Goal: Task Accomplishment & Management: Manage account settings

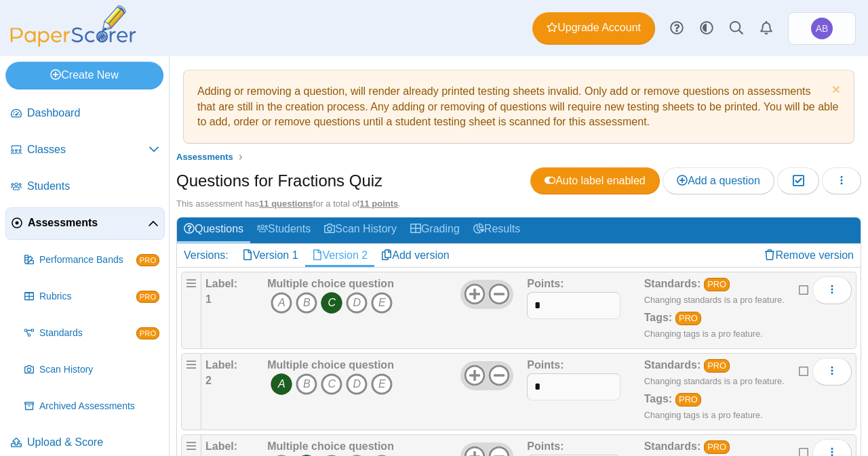
scroll to position [104, 0]
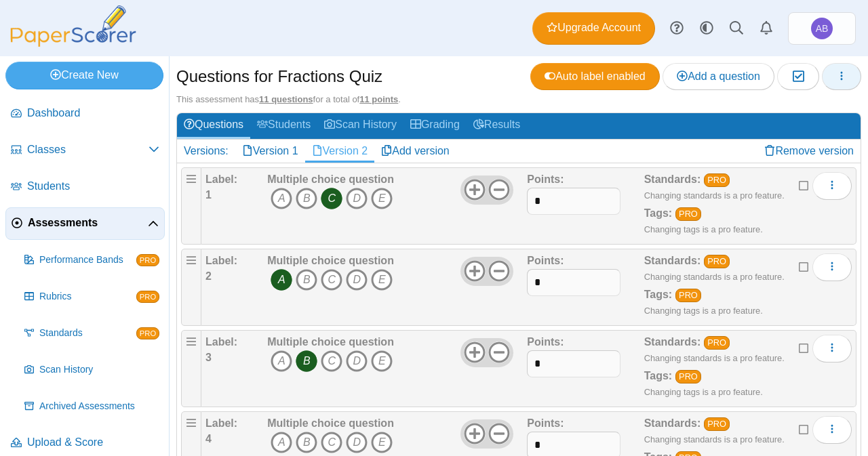
click at [822, 72] on button "button" at bounding box center [841, 76] width 39 height 27
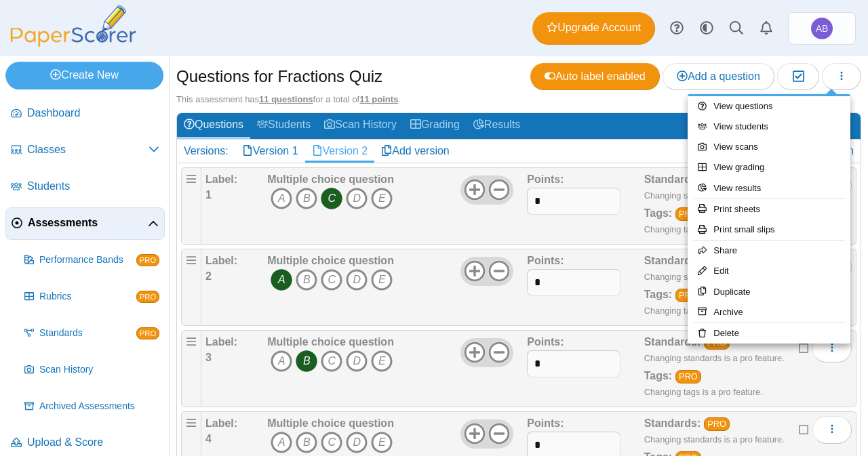
click at [423, 44] on div "Dashboard Classes Archived classes Students Assessments" at bounding box center [434, 28] width 868 height 56
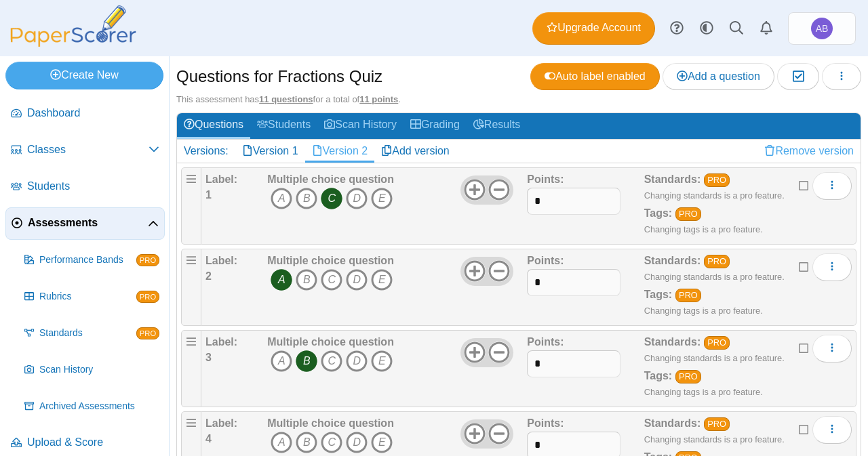
click at [764, 142] on link "Remove version" at bounding box center [809, 151] width 103 height 23
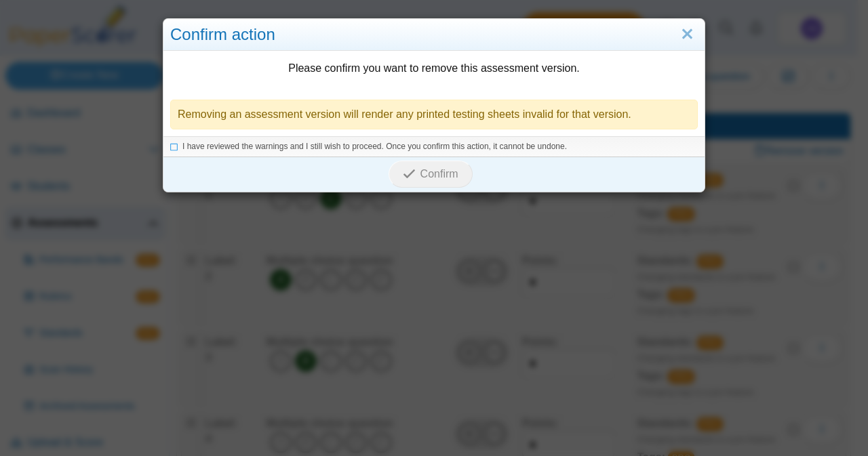
click at [225, 136] on div "I have reviewed the warnings and I still wish to proceed. Once you confirm this…" at bounding box center [433, 146] width 541 height 20
click at [170, 147] on icon at bounding box center [174, 144] width 8 height 7
click at [442, 175] on span "Confirm" at bounding box center [440, 174] width 38 height 12
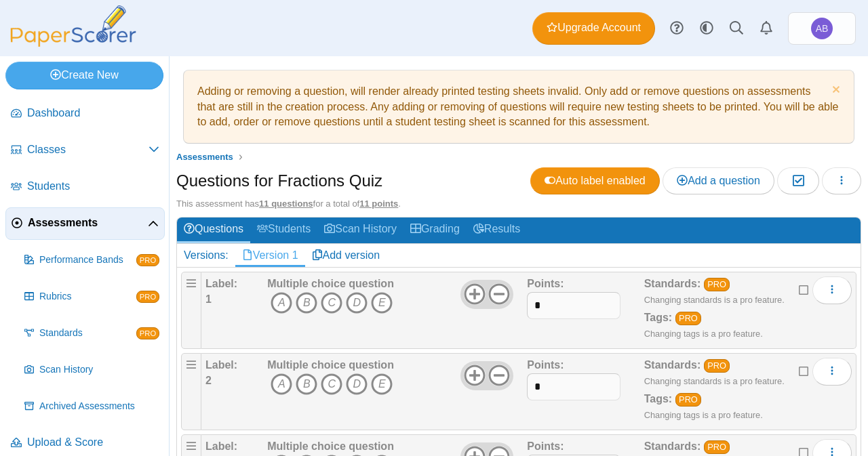
click at [255, 252] on link "Version 1" at bounding box center [270, 255] width 70 height 23
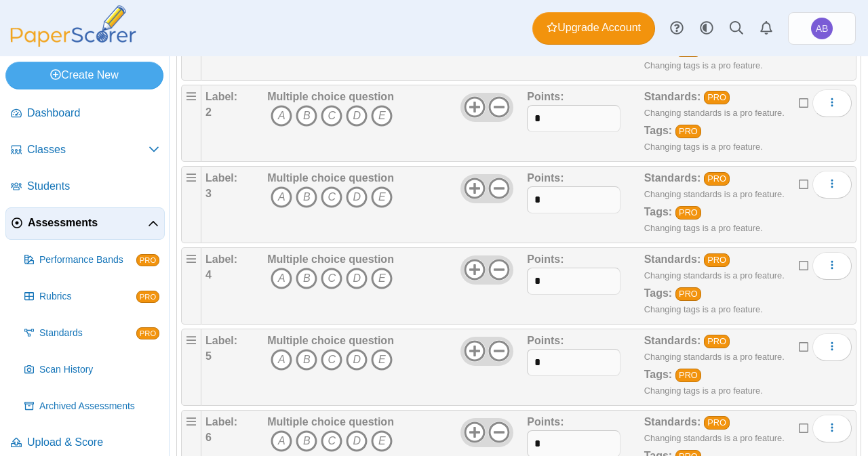
scroll to position [275, 0]
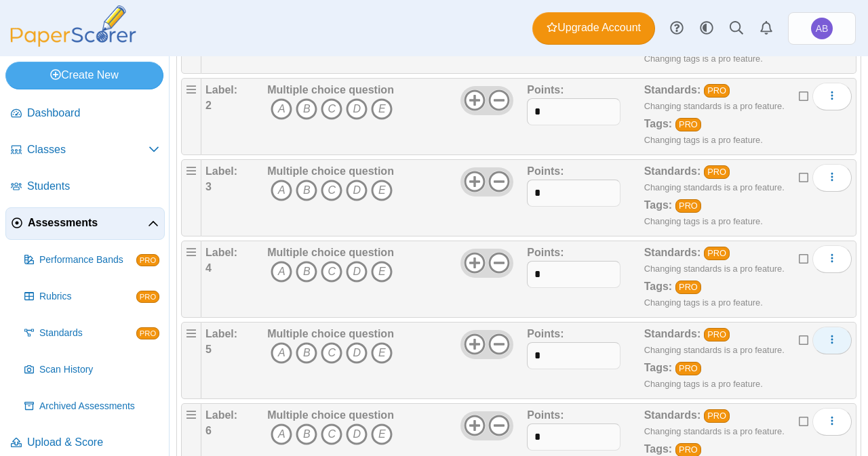
click at [825, 343] on button "More options" at bounding box center [832, 340] width 39 height 27
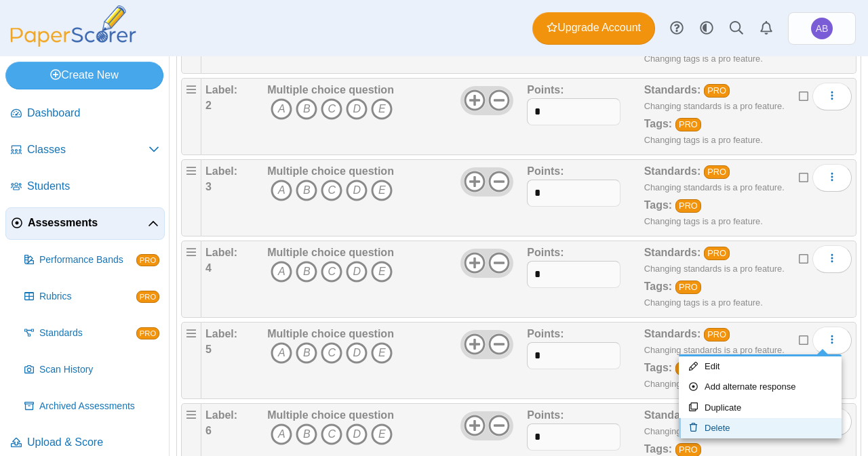
click at [732, 428] on link "Delete" at bounding box center [760, 428] width 163 height 20
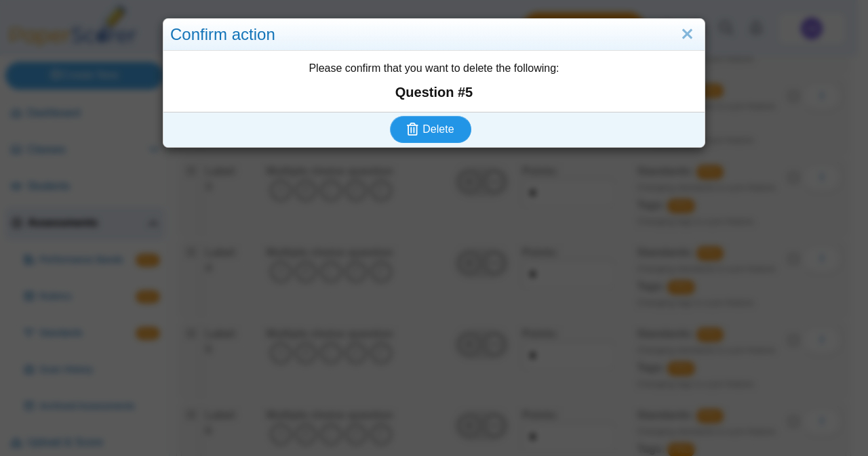
click at [431, 130] on span "Delete" at bounding box center [438, 129] width 31 height 12
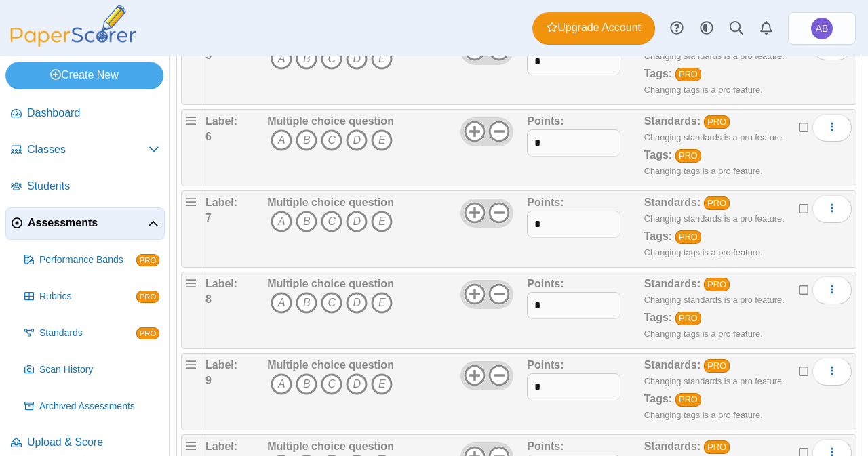
scroll to position [650, 0]
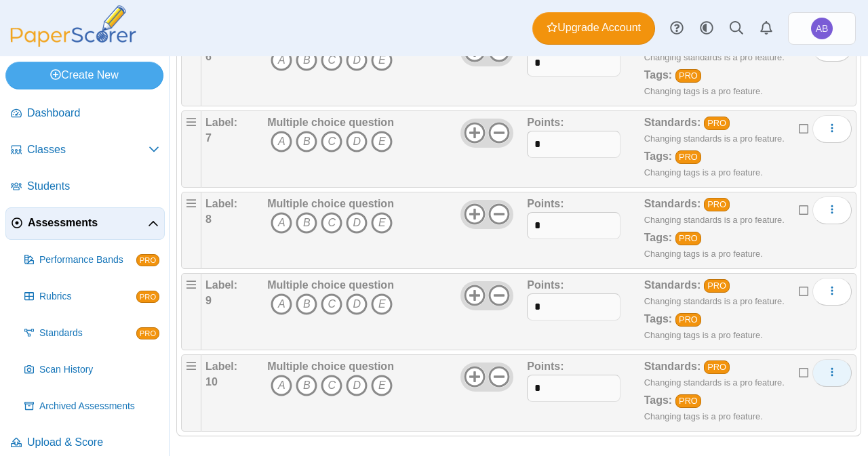
click at [827, 368] on icon "More options" at bounding box center [832, 372] width 11 height 11
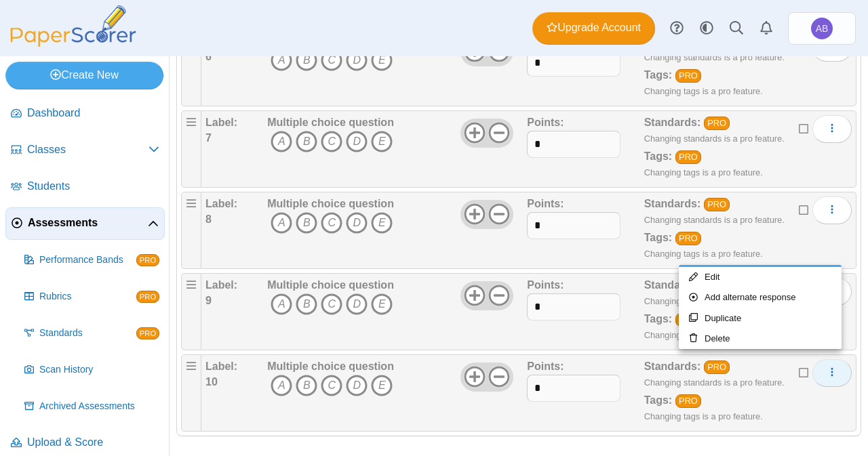
click at [733, 339] on link "Delete" at bounding box center [760, 339] width 163 height 20
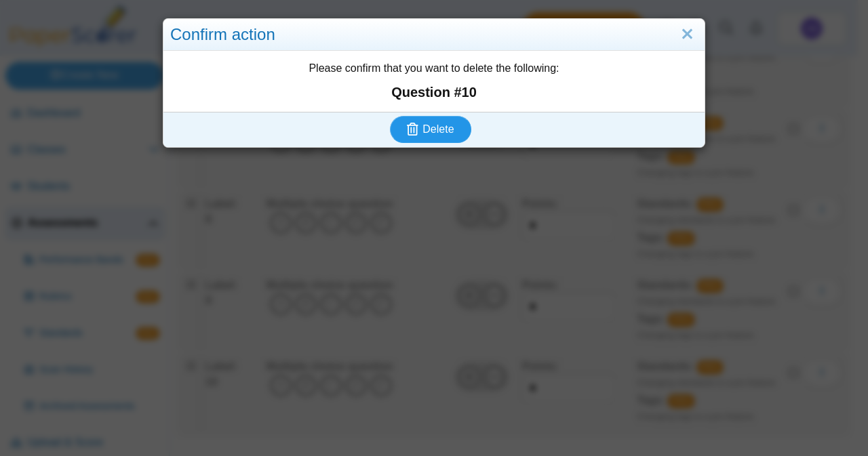
click at [428, 128] on span "Delete" at bounding box center [438, 129] width 31 height 12
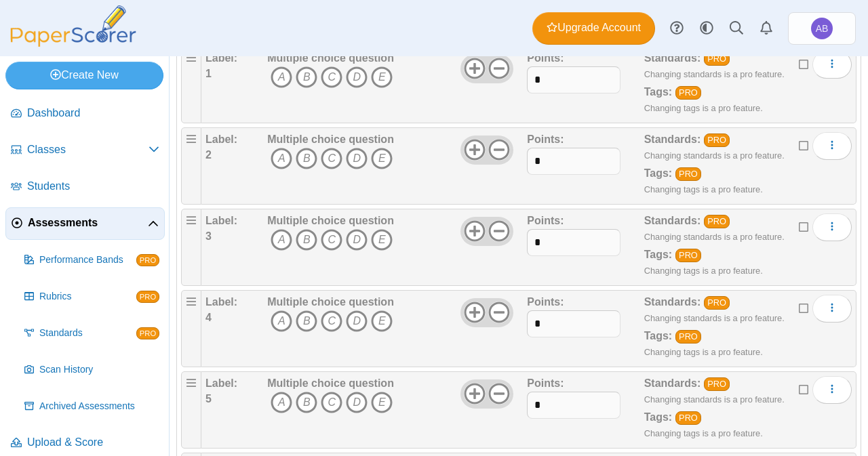
scroll to position [568, 0]
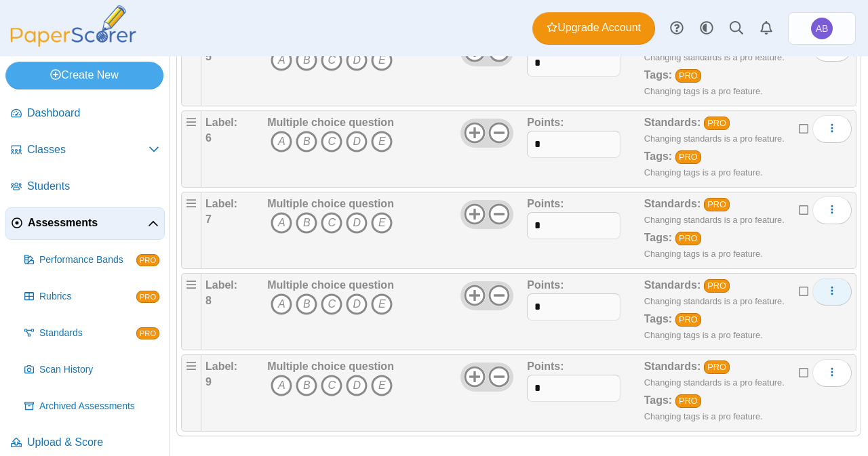
click at [827, 290] on span "More options" at bounding box center [832, 292] width 11 height 12
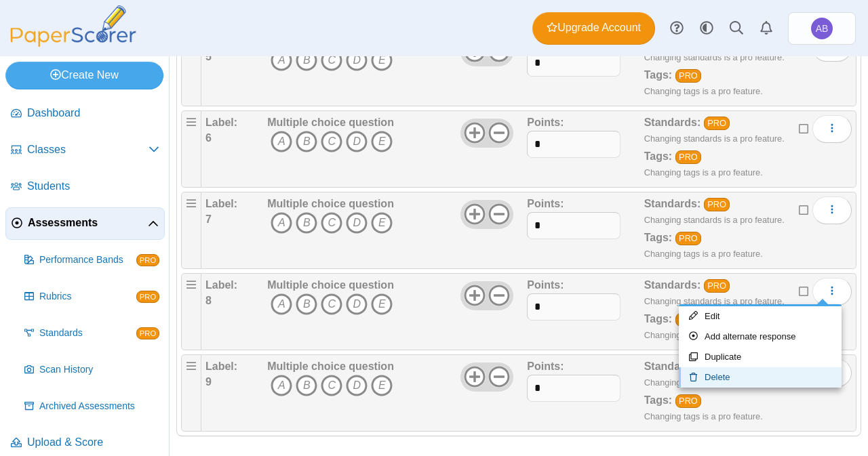
click at [743, 381] on link "Delete" at bounding box center [760, 378] width 163 height 20
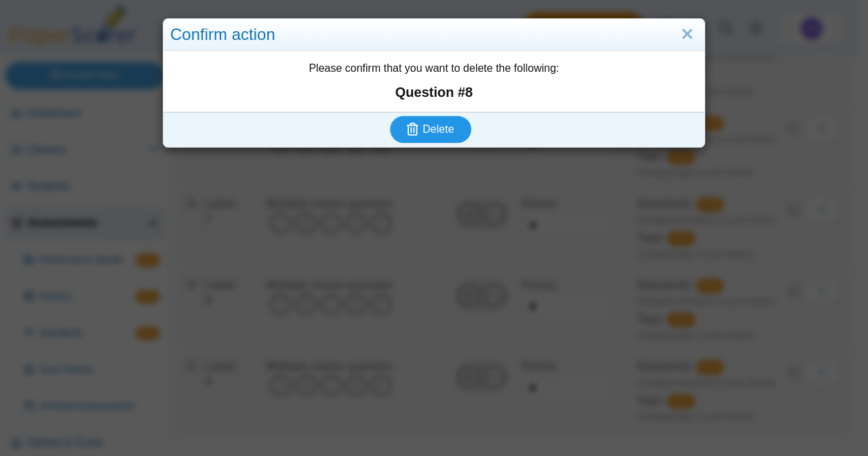
click at [416, 127] on icon "submit" at bounding box center [415, 129] width 16 height 15
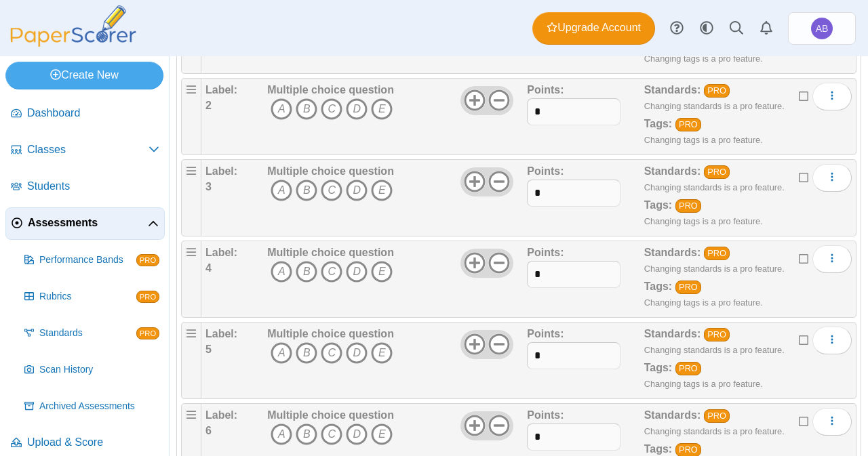
scroll to position [488, 0]
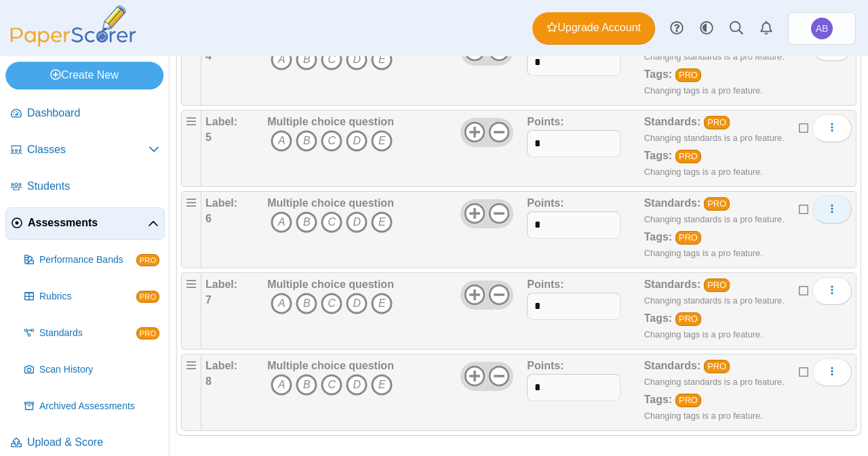
click at [827, 208] on icon "More options" at bounding box center [832, 208] width 11 height 11
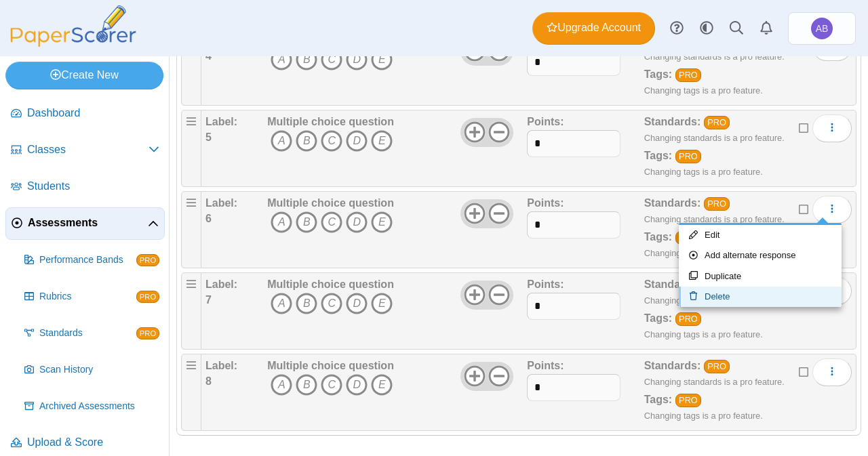
click at [747, 296] on link "Delete" at bounding box center [760, 297] width 163 height 20
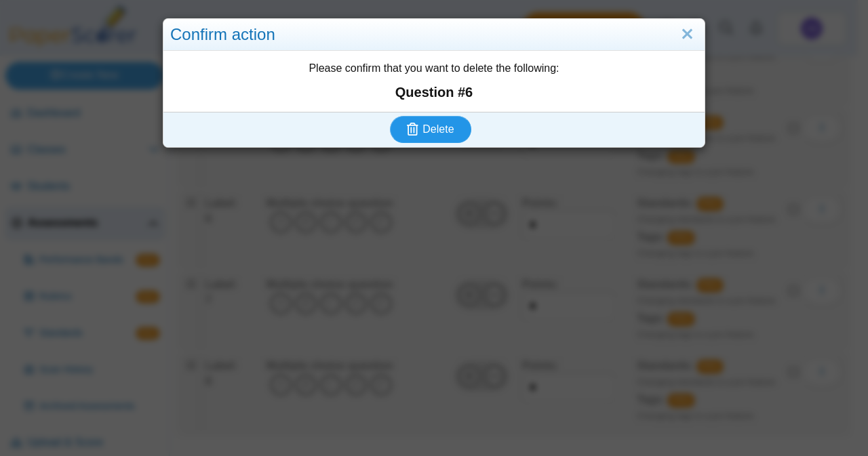
click at [433, 128] on span "Delete" at bounding box center [438, 129] width 31 height 12
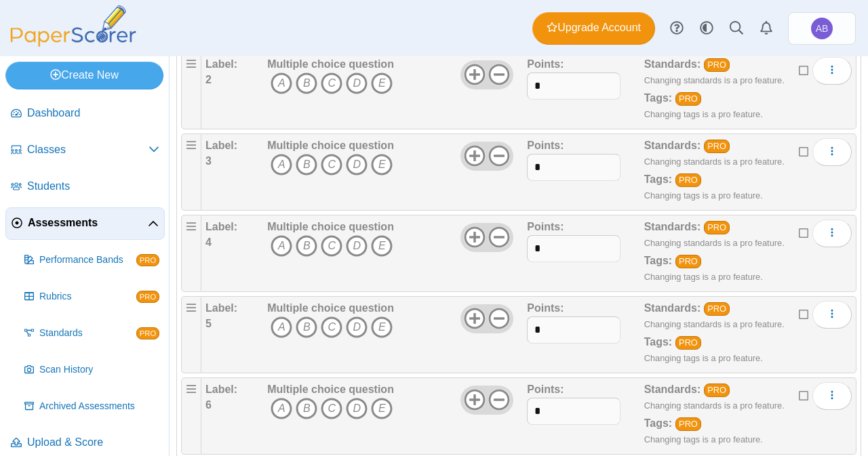
scroll to position [407, 0]
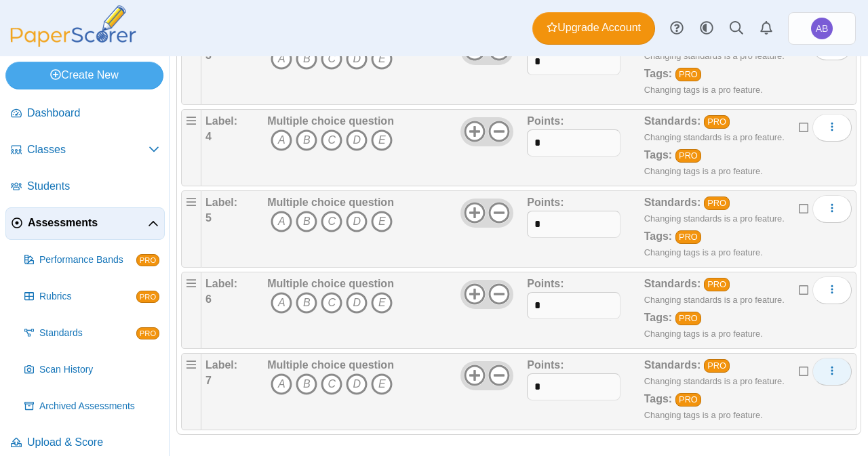
click at [827, 366] on icon "More options" at bounding box center [832, 371] width 11 height 11
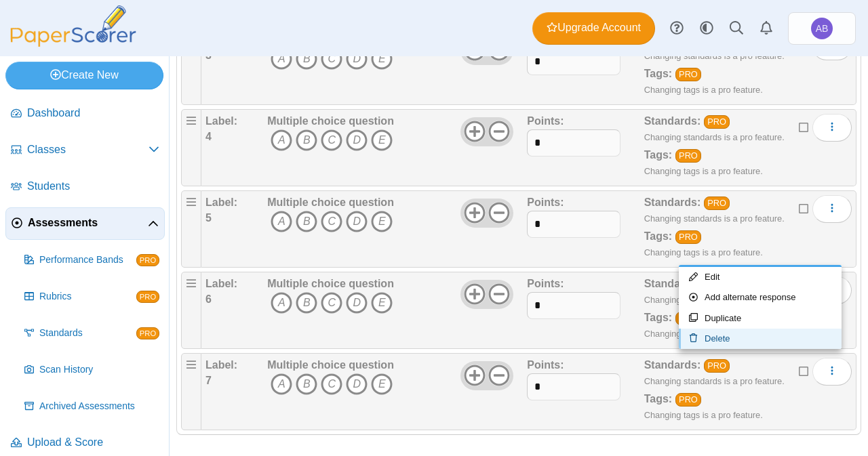
click at [733, 340] on link "Delete" at bounding box center [760, 339] width 163 height 20
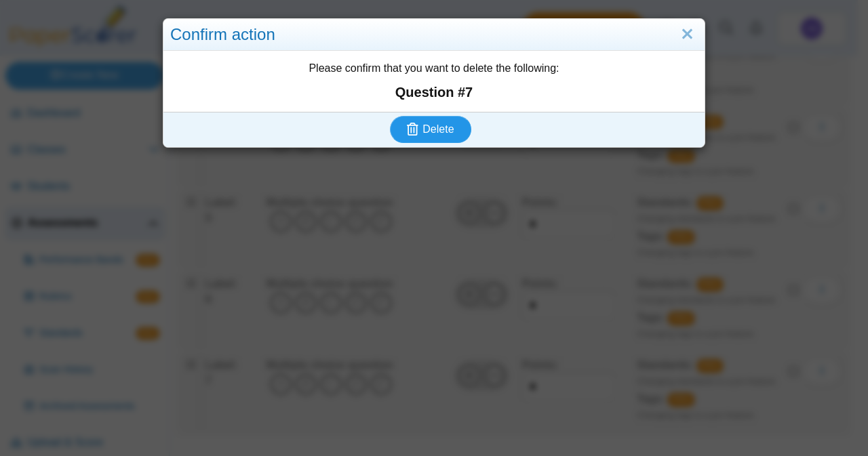
click at [415, 126] on icon "submit" at bounding box center [415, 129] width 16 height 15
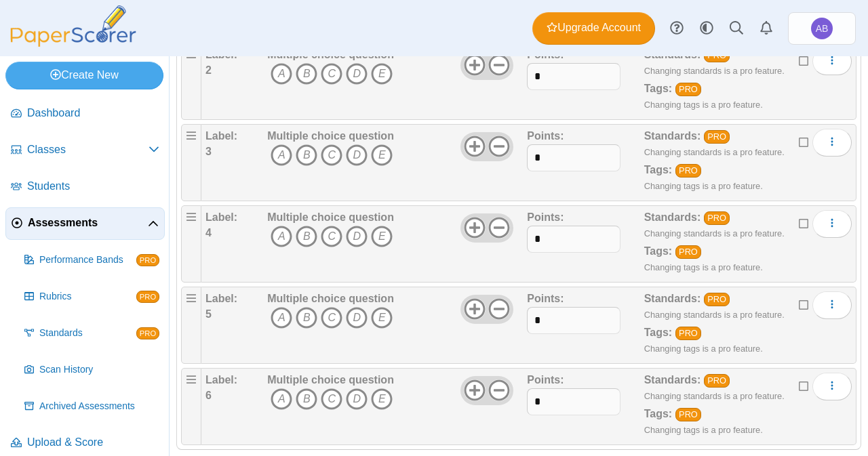
scroll to position [326, 0]
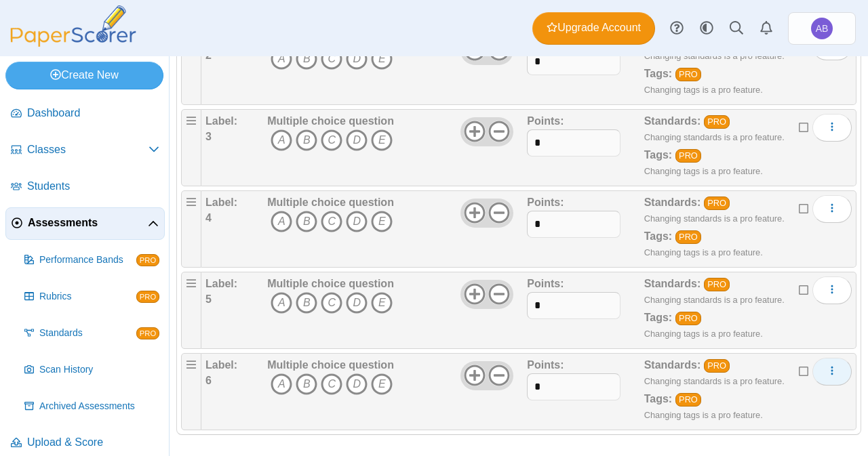
click at [838, 372] on button "More options" at bounding box center [832, 371] width 39 height 27
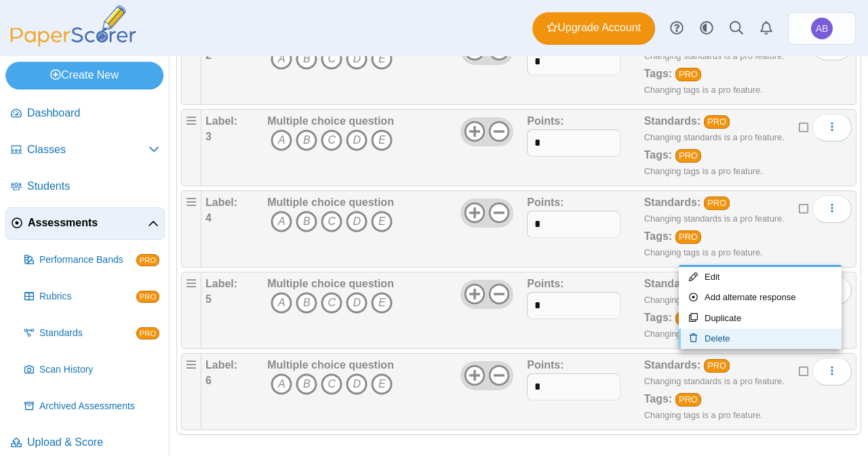
click at [730, 332] on link "Delete" at bounding box center [760, 339] width 163 height 20
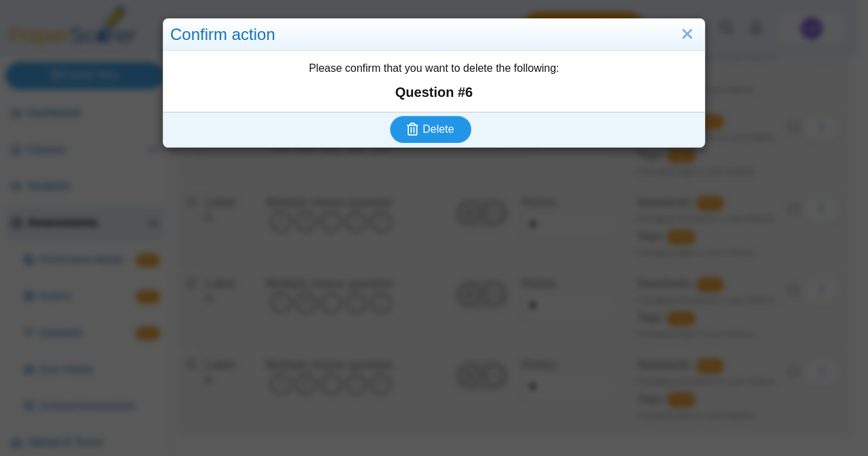
click at [419, 119] on button "Delete" at bounding box center [430, 129] width 81 height 27
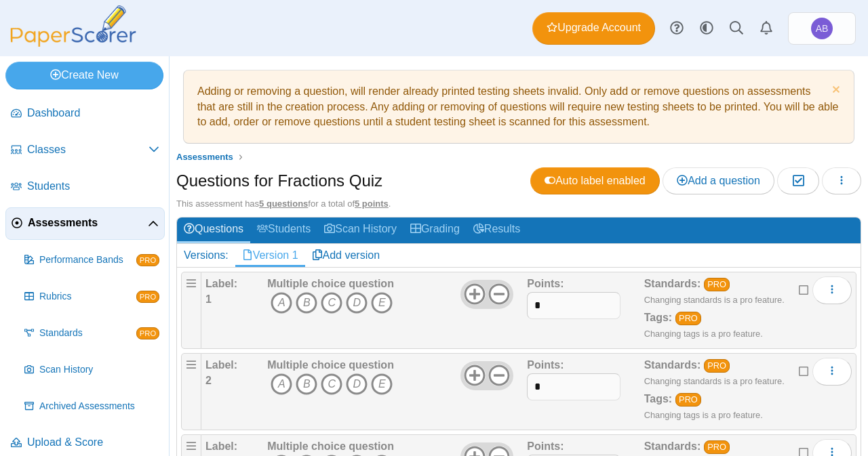
scroll to position [245, 0]
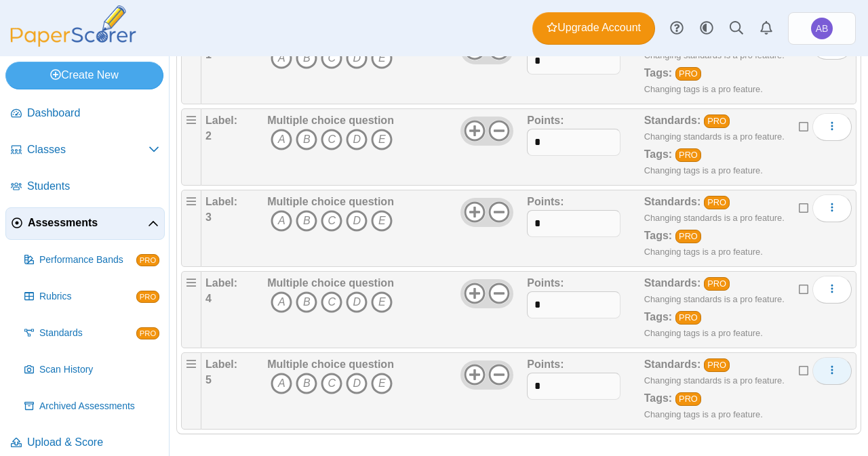
click at [813, 363] on button "More options" at bounding box center [832, 370] width 39 height 27
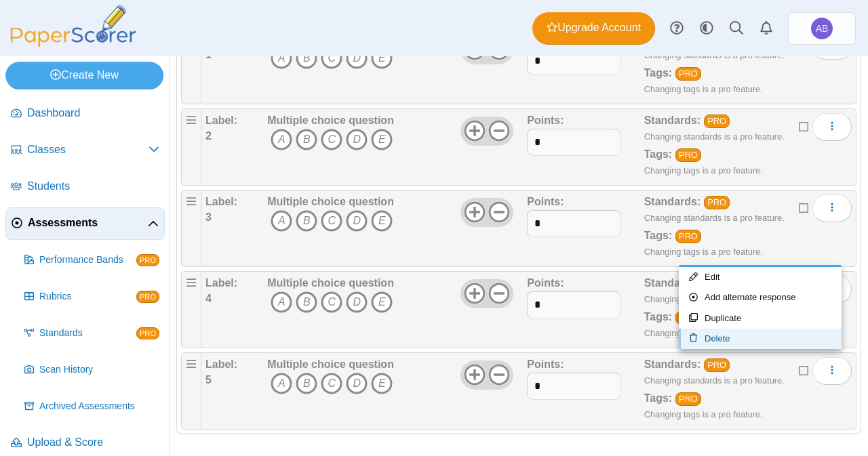
click at [745, 334] on link "Delete" at bounding box center [760, 339] width 163 height 20
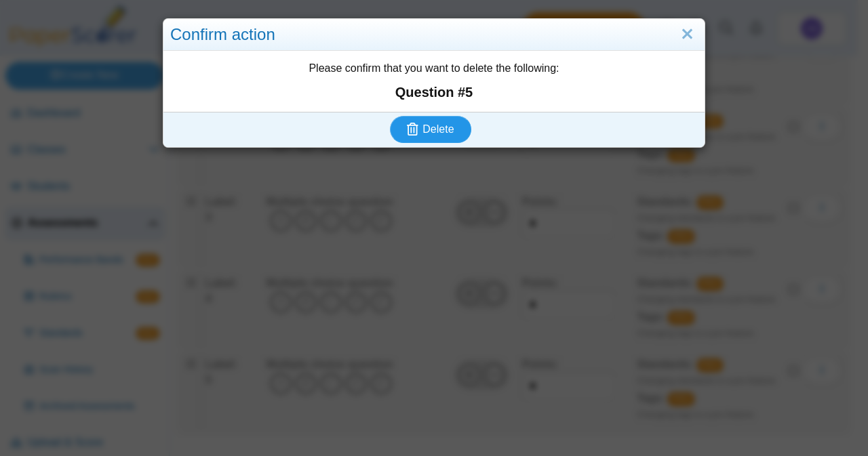
click at [444, 133] on span "Delete" at bounding box center [438, 129] width 31 height 12
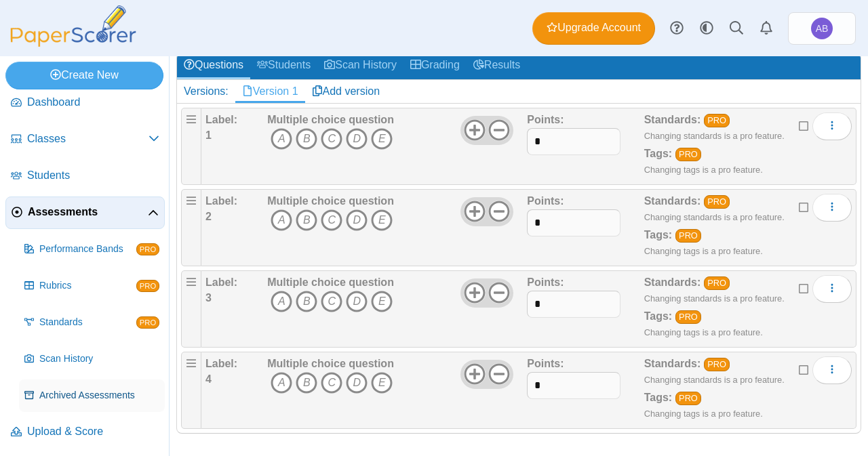
scroll to position [10, 0]
click at [119, 147] on link "Classes" at bounding box center [84, 140] width 159 height 33
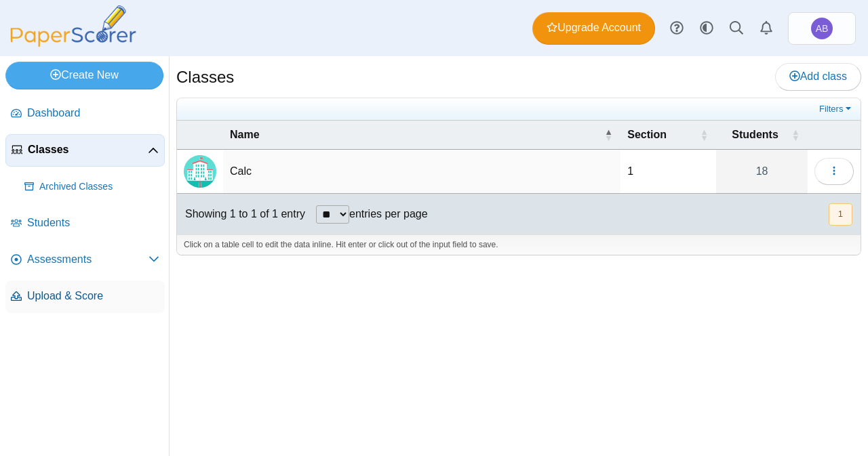
click at [57, 289] on span "Upload & Score" at bounding box center [93, 296] width 132 height 15
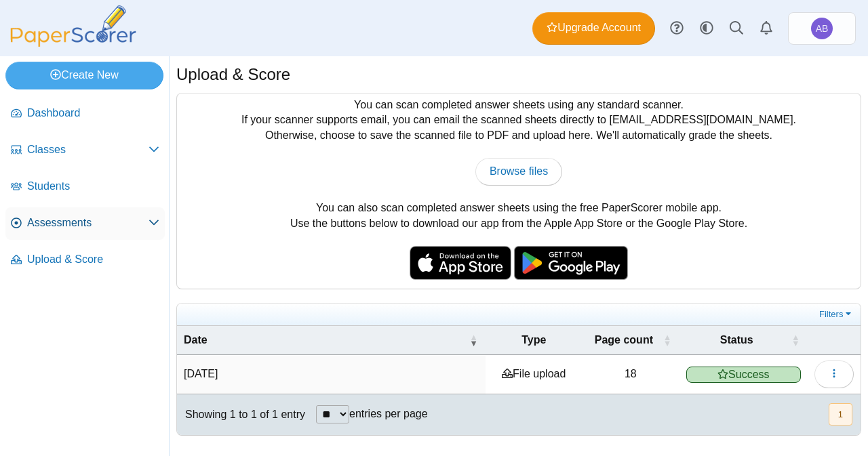
click at [52, 223] on span "Assessments" at bounding box center [87, 223] width 121 height 15
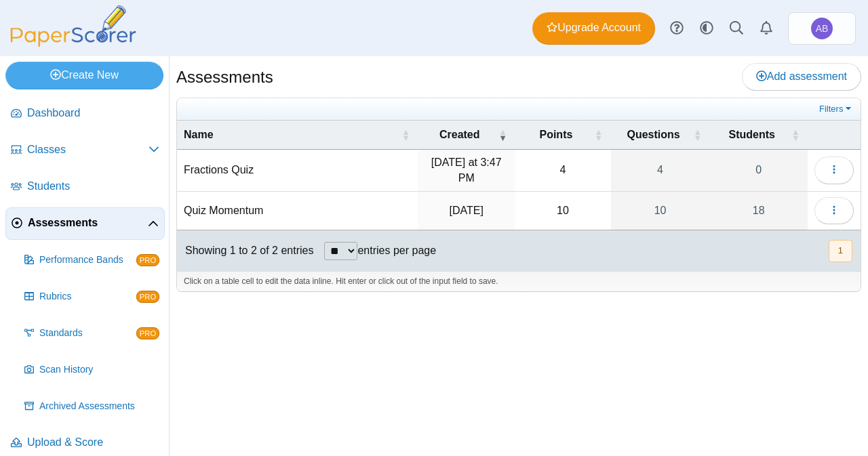
click at [305, 155] on td "Fractions Quiz" at bounding box center [297, 171] width 241 height 42
click at [828, 159] on button "button" at bounding box center [834, 170] width 39 height 27
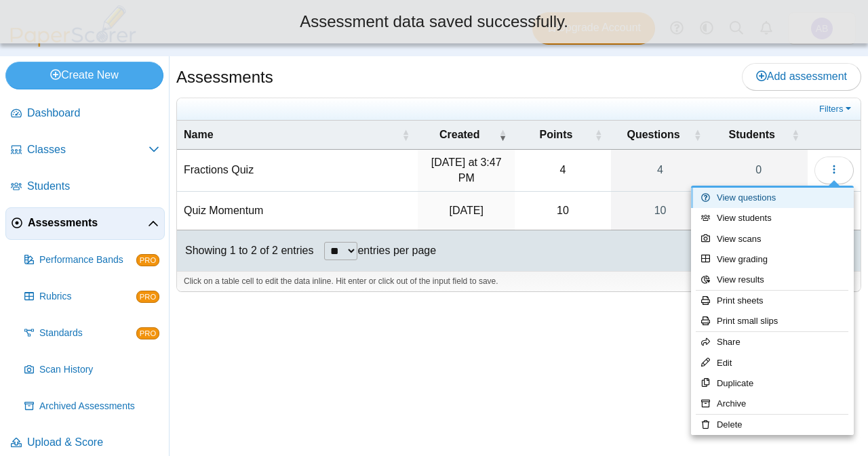
click at [741, 200] on link "View questions" at bounding box center [772, 198] width 163 height 20
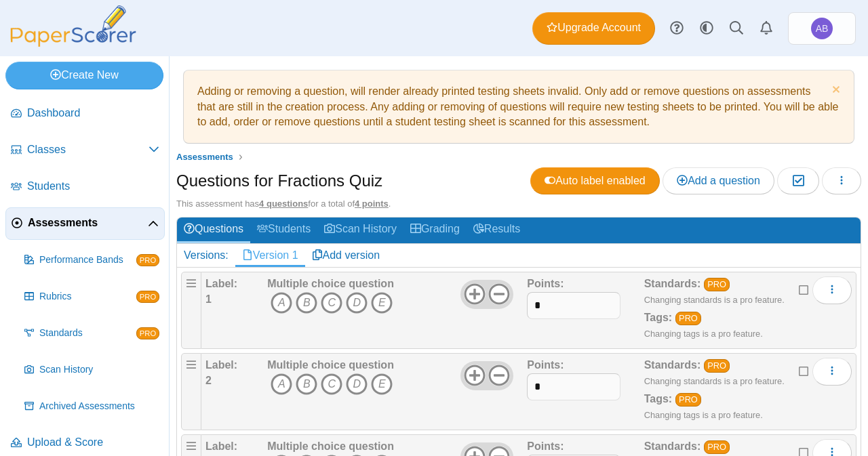
click at [462, 303] on div at bounding box center [487, 294] width 53 height 28
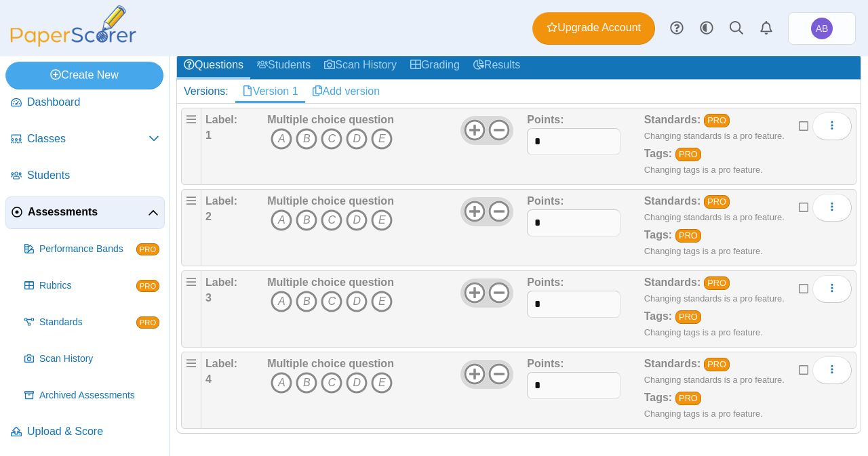
scroll to position [122, 0]
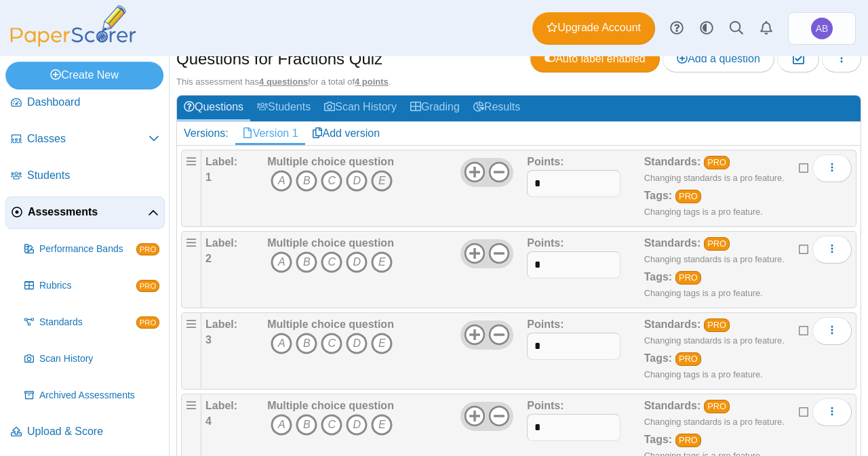
click at [377, 177] on icon "E" at bounding box center [382, 181] width 22 height 22
click at [384, 181] on icon "E" at bounding box center [382, 181] width 22 height 22
click at [491, 166] on icon at bounding box center [499, 172] width 22 height 22
click at [494, 246] on icon at bounding box center [499, 254] width 22 height 22
click at [490, 327] on icon at bounding box center [499, 335] width 22 height 22
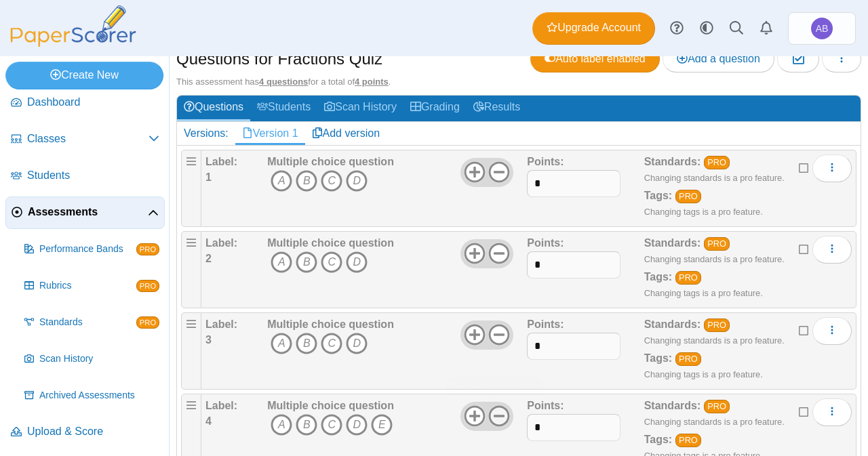
click at [490, 410] on icon at bounding box center [499, 417] width 22 height 22
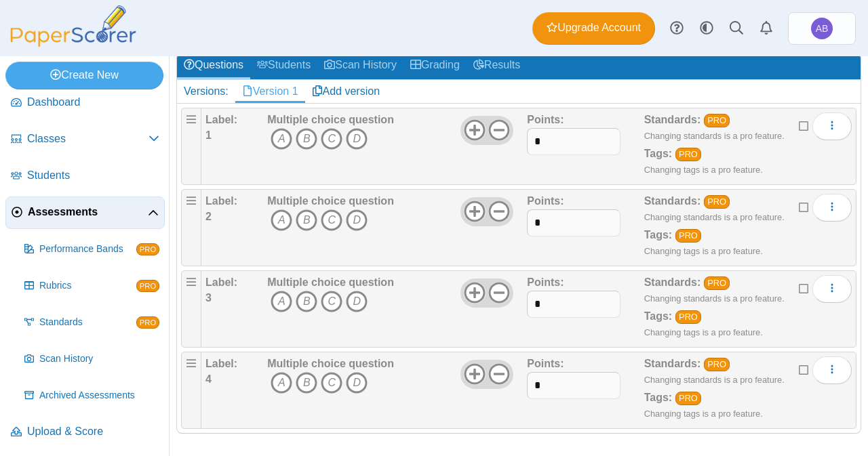
click at [512, 420] on div "Multiple choice question A B C D" at bounding box center [395, 391] width 263 height 68
click at [90, 215] on span "Assessments" at bounding box center [88, 212] width 120 height 15
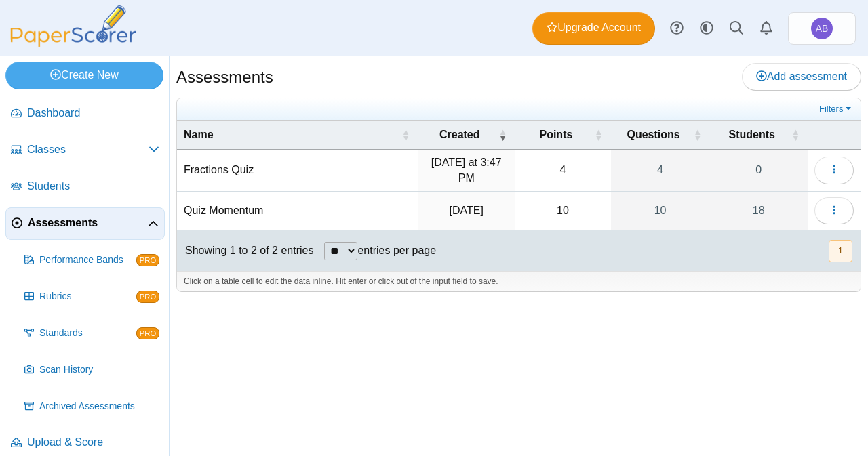
click at [234, 207] on td "Quiz Momentum" at bounding box center [297, 211] width 241 height 39
click at [473, 214] on td "[DATE]" at bounding box center [465, 211] width 97 height 39
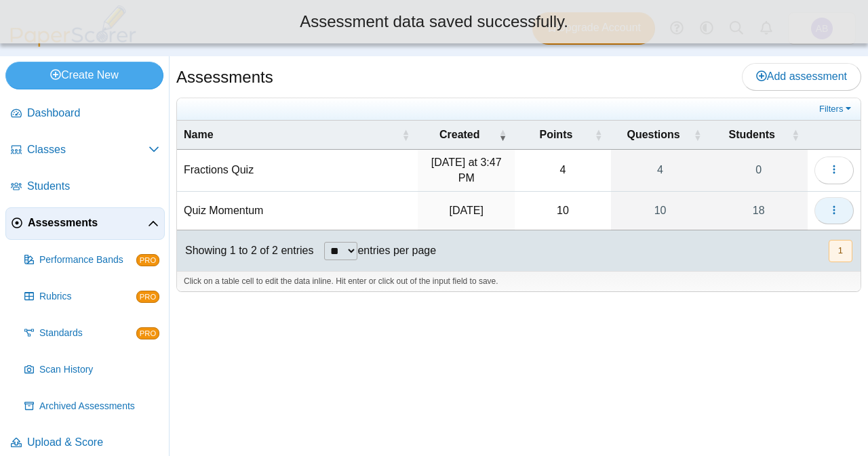
click at [849, 214] on button "button" at bounding box center [834, 210] width 39 height 27
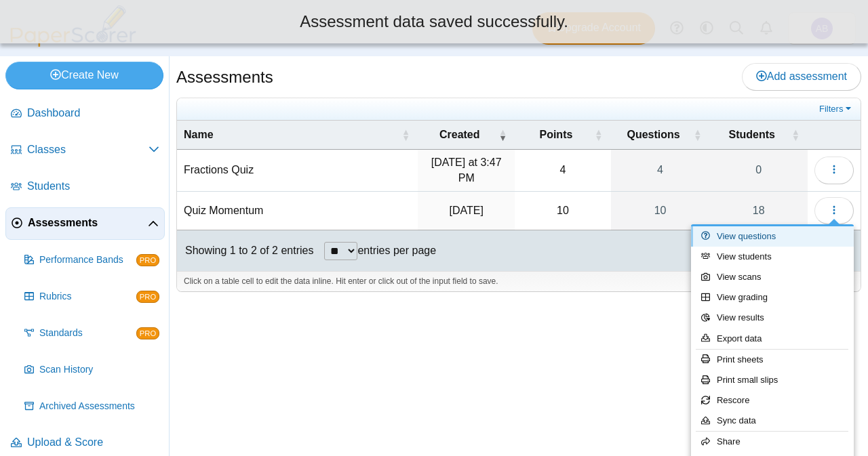
click at [787, 237] on link "View questions" at bounding box center [772, 237] width 163 height 20
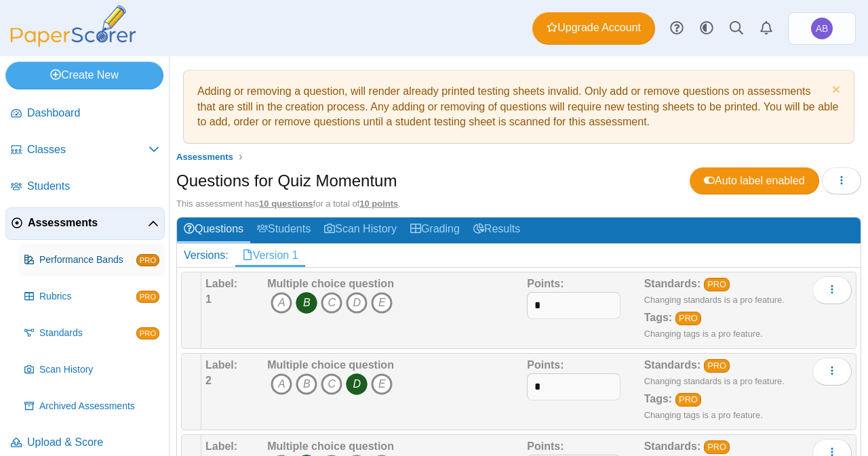
click at [80, 258] on span "Performance Bands" at bounding box center [87, 261] width 97 height 14
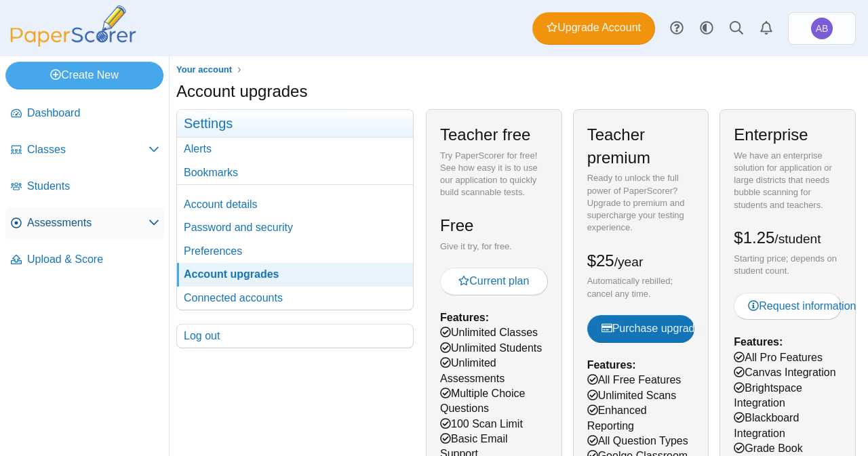
click at [74, 225] on span "Assessments" at bounding box center [87, 223] width 121 height 15
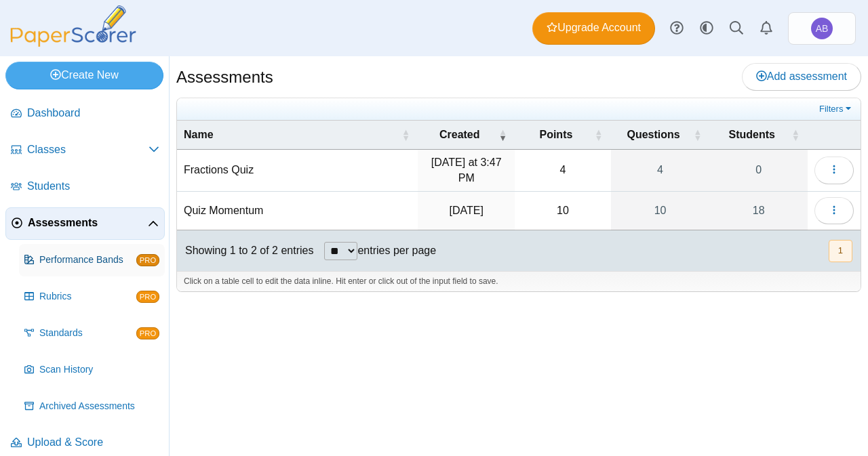
scroll to position [11, 0]
